Goal: Information Seeking & Learning: Learn about a topic

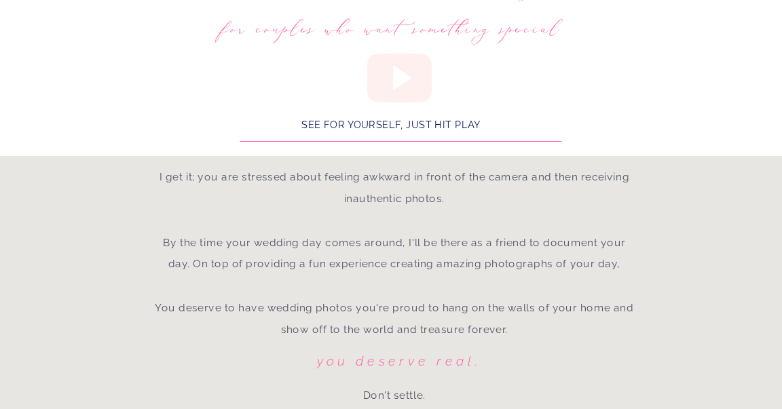
scroll to position [1372, 0]
click at [437, 214] on p "I get it; you are stressed about feeling awkward in front of the camera and the…" at bounding box center [394, 286] width 483 height 240
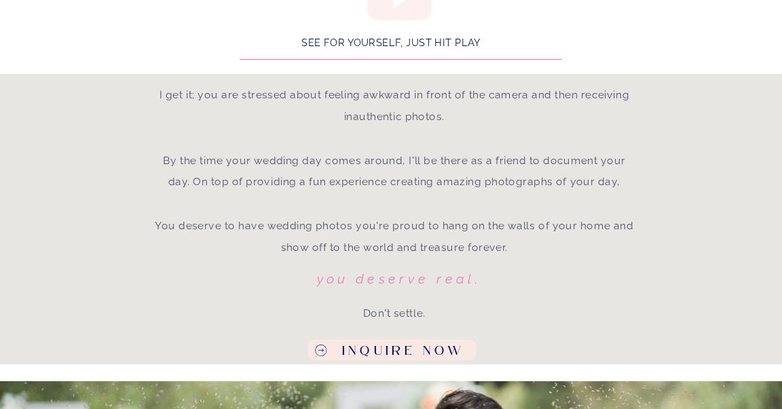
scroll to position [1454, 0]
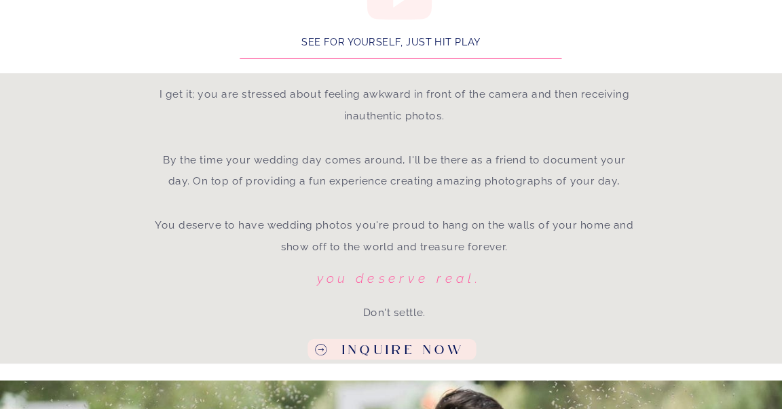
click at [399, 357] on p "Inquire Now" at bounding box center [403, 351] width 145 height 16
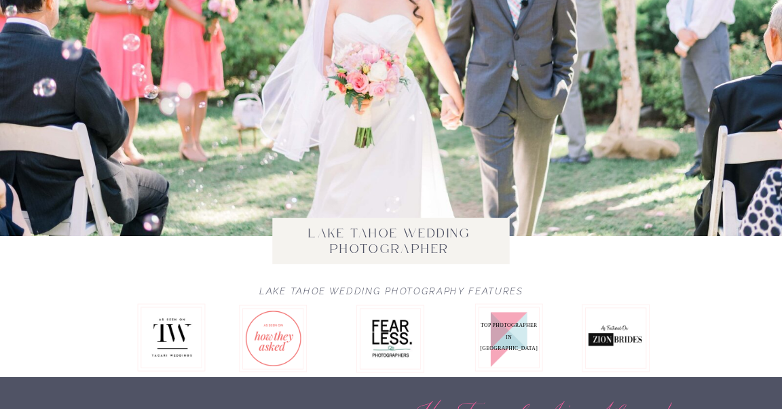
scroll to position [0, 0]
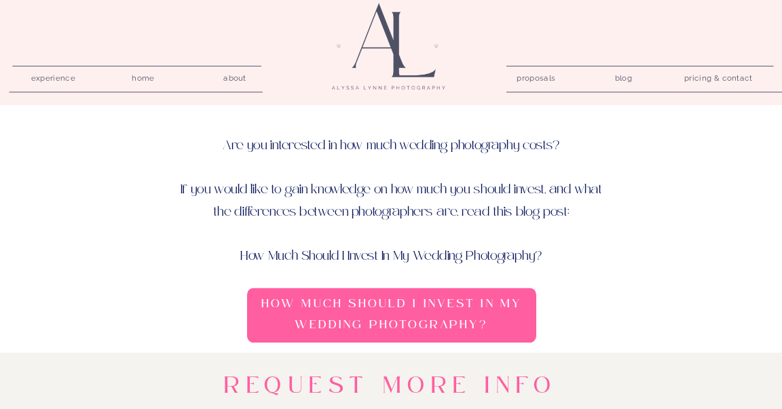
click at [540, 81] on nav "proposals" at bounding box center [535, 76] width 37 height 12
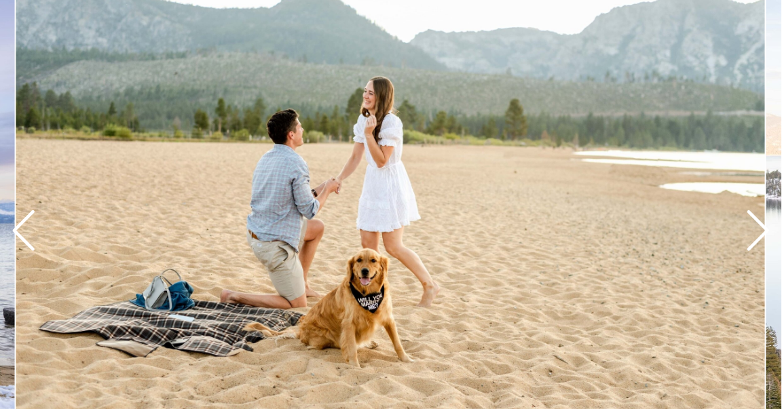
scroll to position [1717, 0]
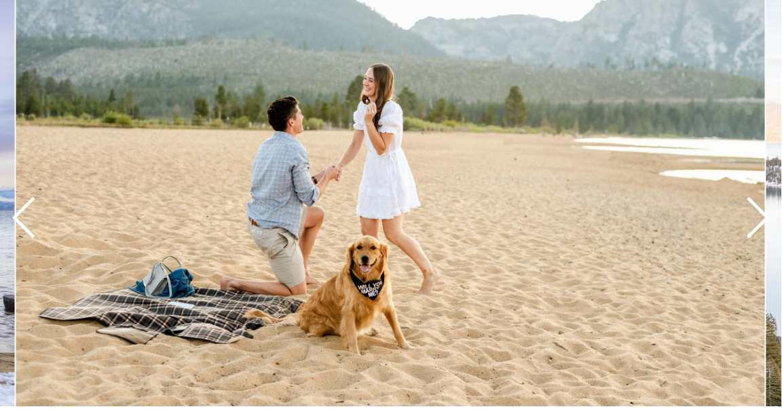
click at [752, 225] on icon at bounding box center [758, 218] width 48 height 48
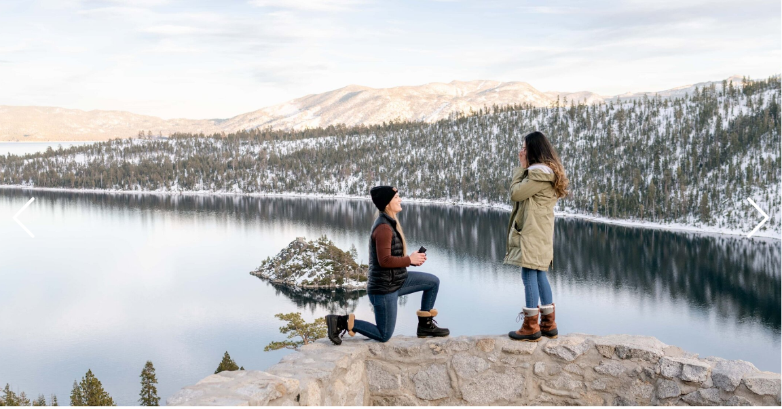
click at [752, 225] on icon at bounding box center [758, 218] width 48 height 48
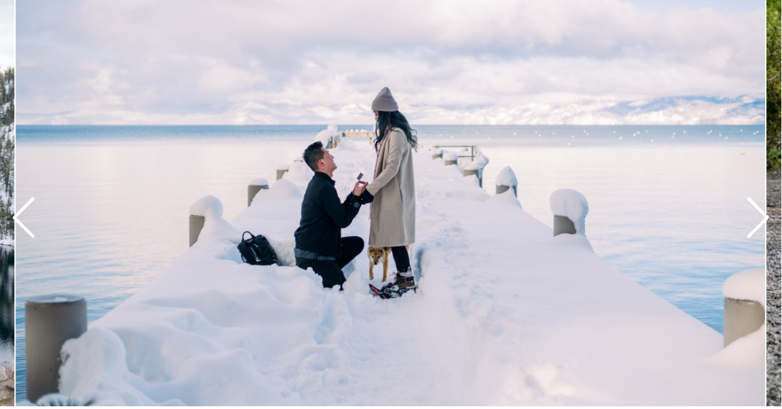
click at [752, 225] on icon at bounding box center [758, 218] width 48 height 48
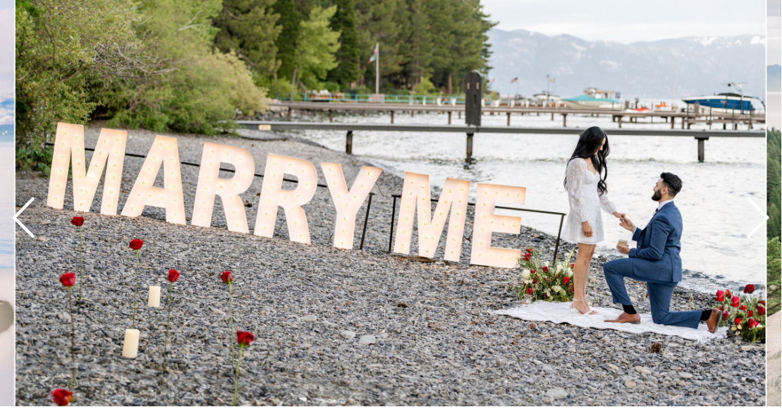
click at [752, 225] on icon at bounding box center [758, 218] width 48 height 48
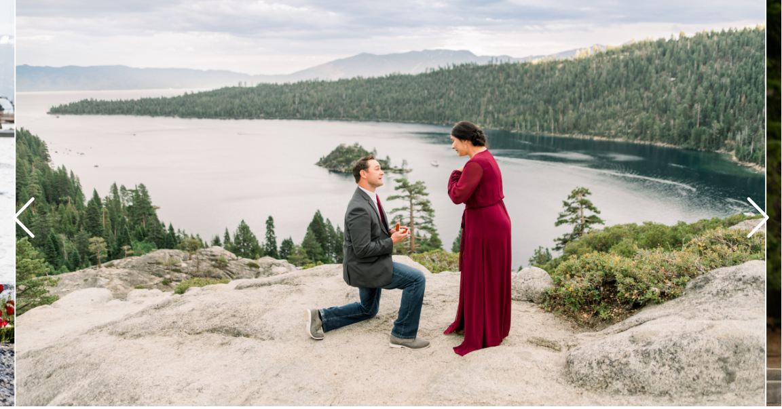
click at [752, 225] on icon at bounding box center [758, 218] width 48 height 48
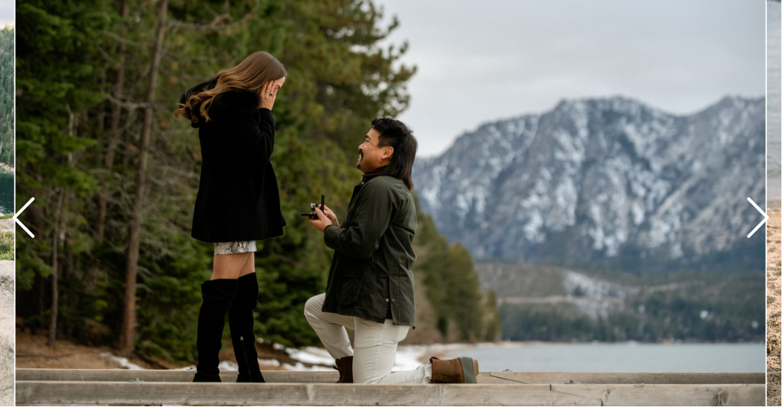
click at [752, 225] on icon at bounding box center [758, 218] width 48 height 48
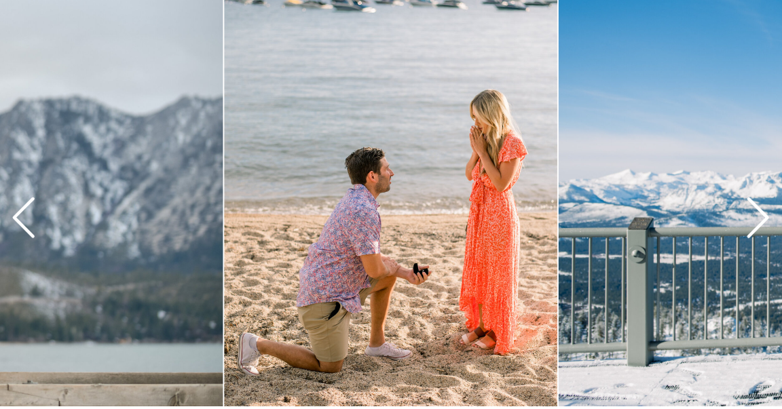
click at [752, 225] on icon at bounding box center [758, 218] width 48 height 48
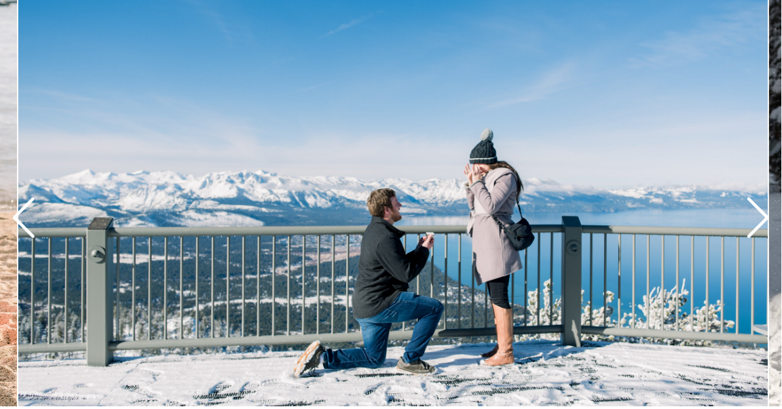
click at [752, 225] on icon at bounding box center [758, 218] width 48 height 48
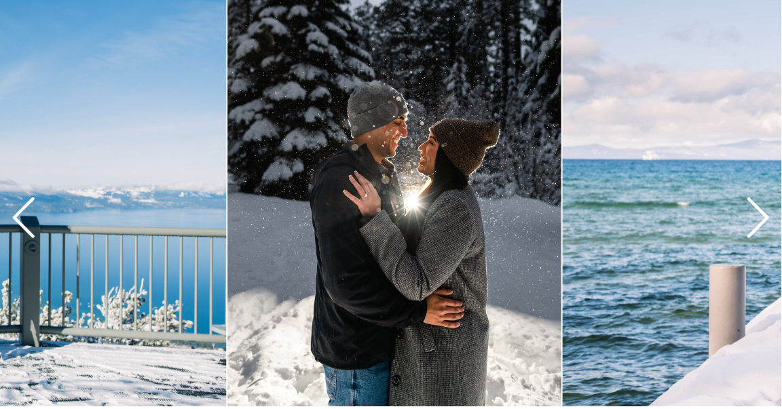
click at [752, 225] on icon at bounding box center [758, 218] width 48 height 48
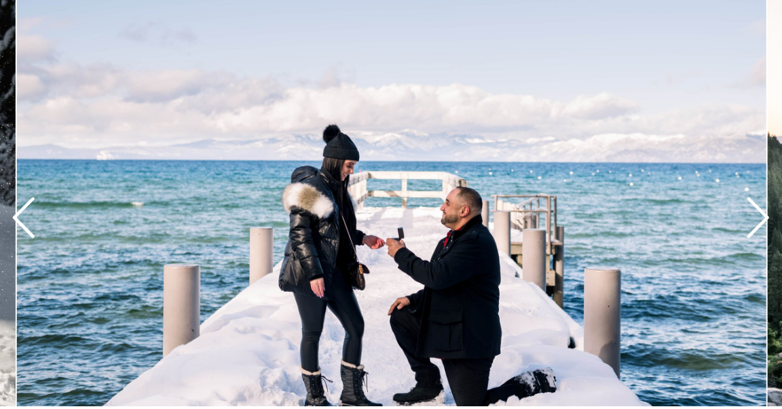
click at [752, 225] on icon at bounding box center [758, 218] width 48 height 48
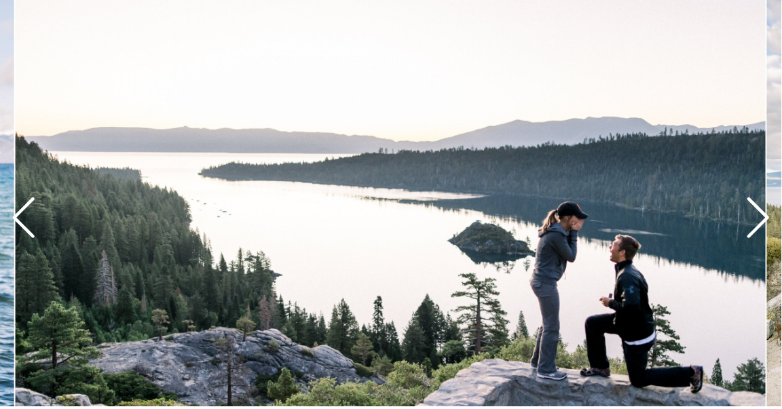
click at [752, 225] on icon at bounding box center [758, 218] width 48 height 48
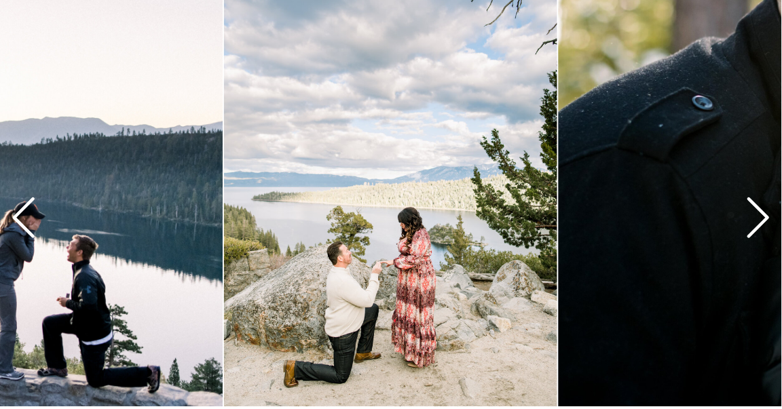
click at [752, 225] on icon at bounding box center [758, 218] width 48 height 48
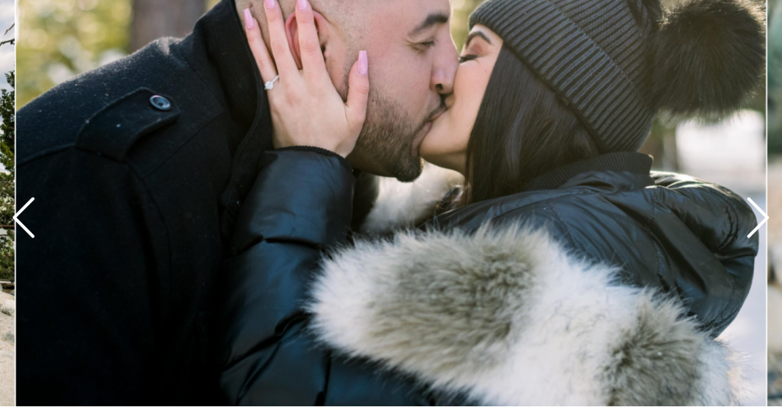
click at [752, 225] on icon at bounding box center [758, 218] width 48 height 48
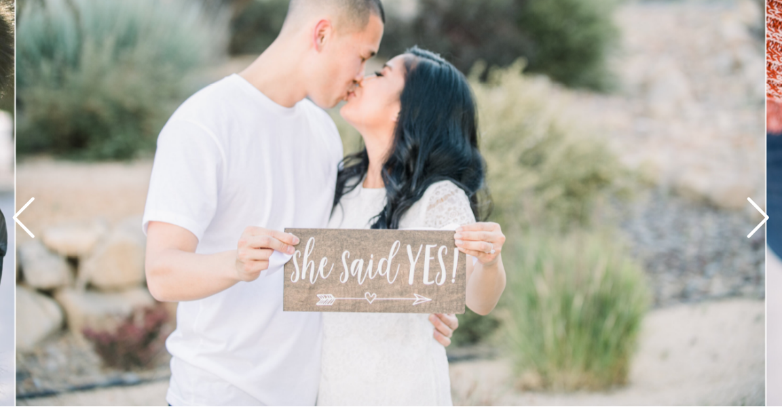
click at [752, 225] on icon at bounding box center [758, 218] width 48 height 48
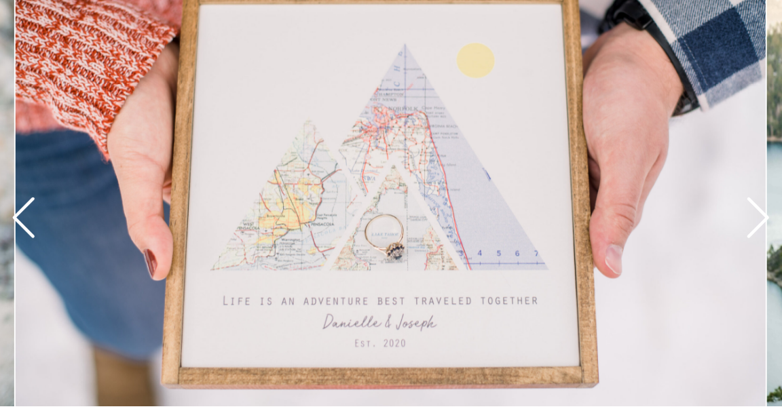
click at [752, 225] on icon at bounding box center [758, 218] width 48 height 48
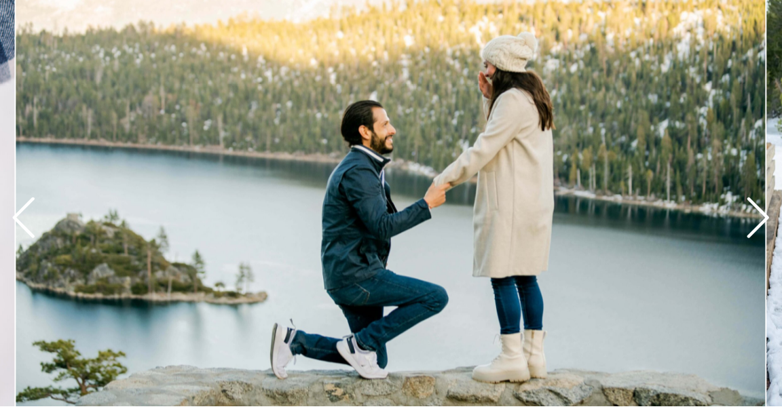
click at [752, 225] on icon at bounding box center [758, 218] width 48 height 48
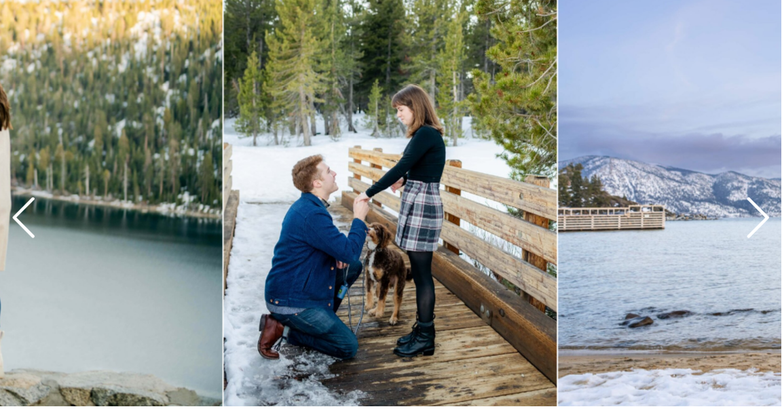
click at [752, 225] on icon at bounding box center [758, 218] width 48 height 48
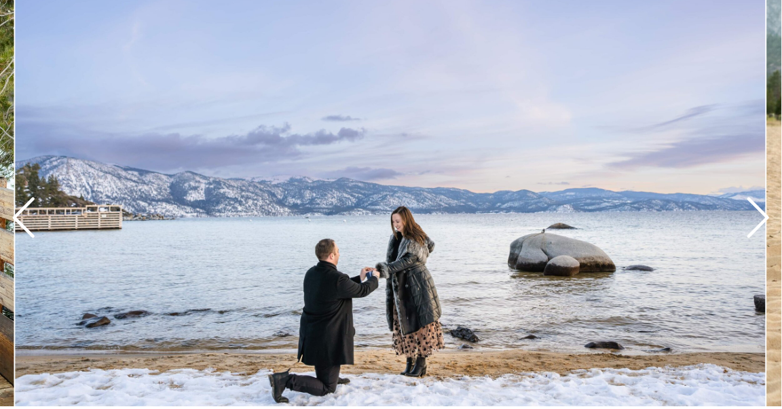
click at [752, 225] on icon at bounding box center [758, 218] width 48 height 48
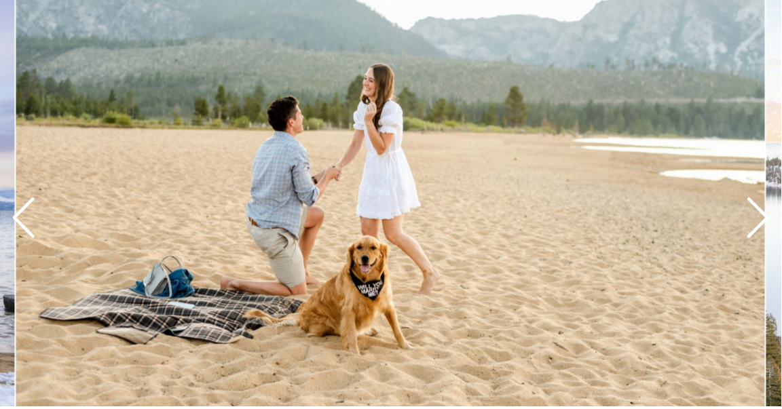
click at [752, 225] on icon at bounding box center [758, 218] width 48 height 48
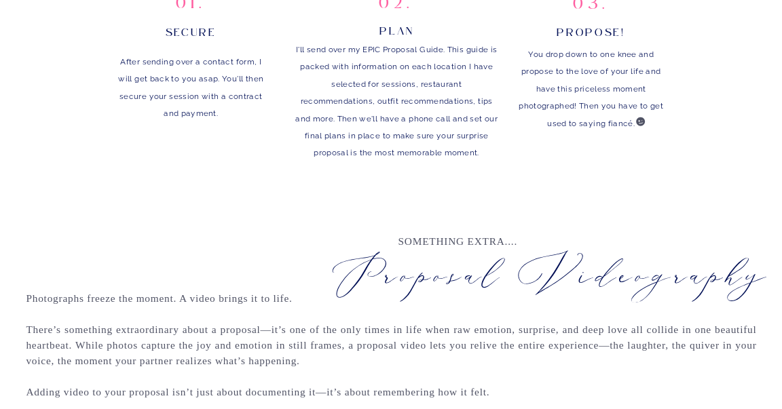
scroll to position [0, 0]
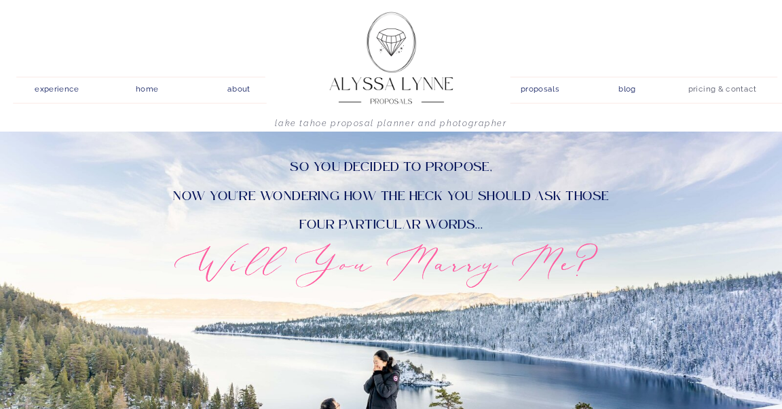
click at [724, 88] on nav "pricing & contact" at bounding box center [722, 90] width 79 height 18
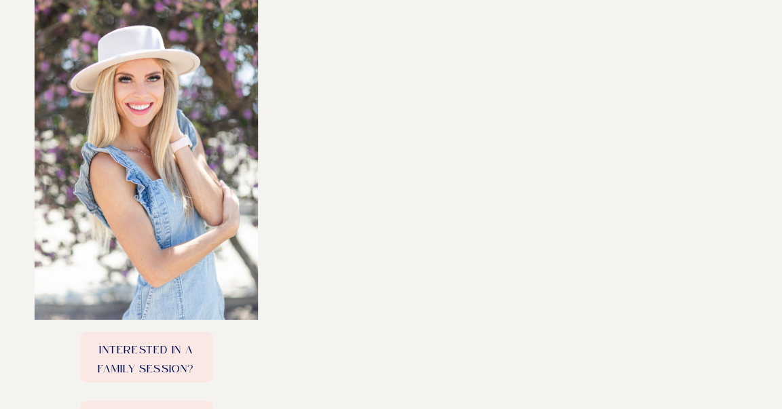
scroll to position [712, 0]
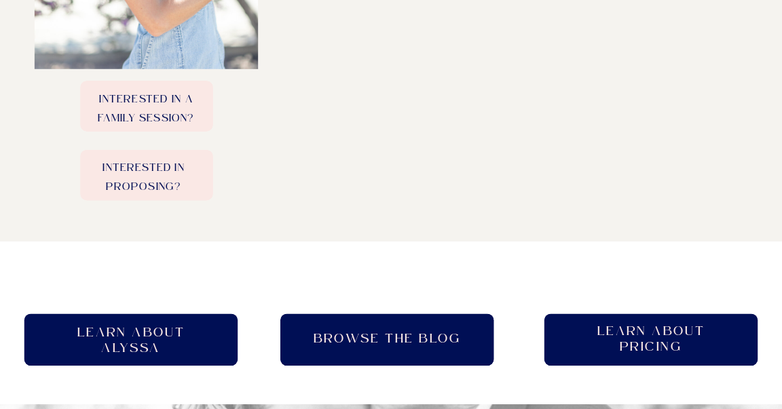
click at [624, 331] on h2 "Learn About pricing" at bounding box center [651, 340] width 132 height 33
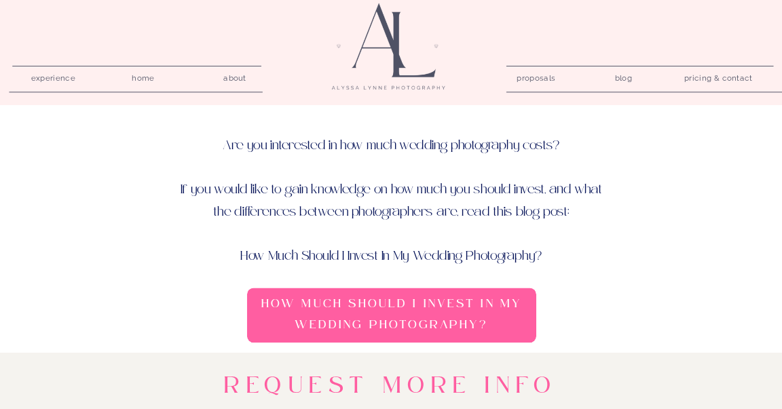
click at [472, 240] on p "Are you interested in how much wedding photography costs? If you would like to …" at bounding box center [391, 186] width 424 height 105
